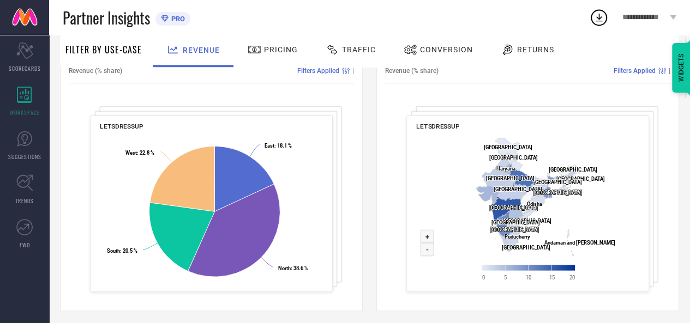
scroll to position [432, 0]
